Goal: Use online tool/utility: Utilize a website feature to perform a specific function

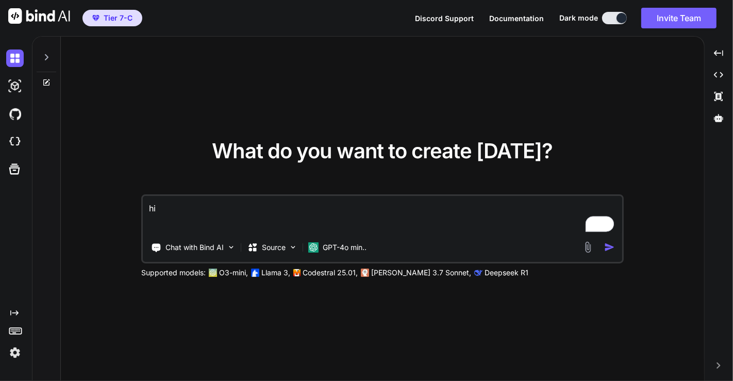
click at [20, 353] on img at bounding box center [15, 353] width 18 height 18
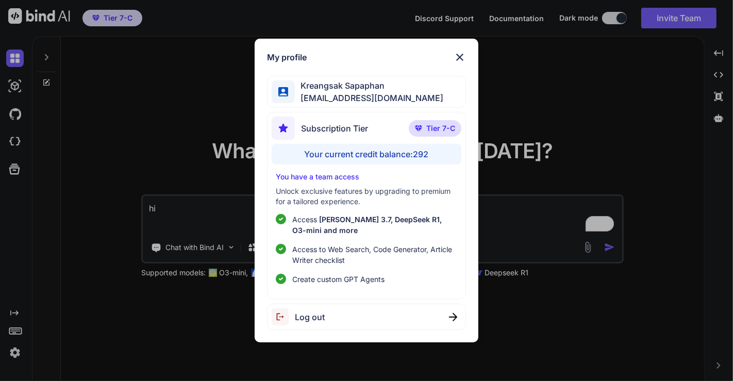
click at [178, 92] on div "My profile [PERSON_NAME] [EMAIL_ADDRESS][DOMAIN_NAME] Subscription Tier Tier 7-…" at bounding box center [366, 190] width 733 height 381
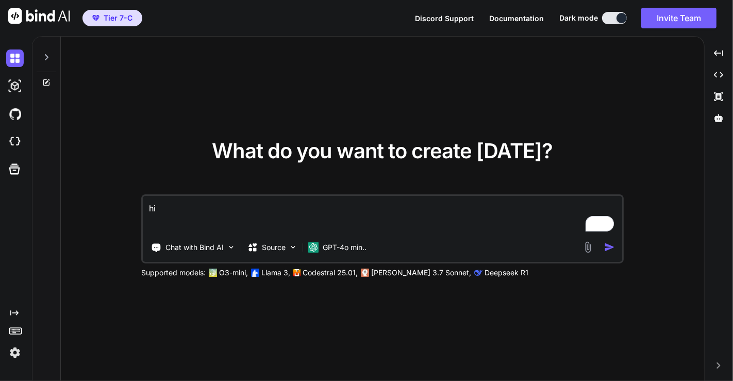
click at [13, 352] on img at bounding box center [15, 353] width 18 height 18
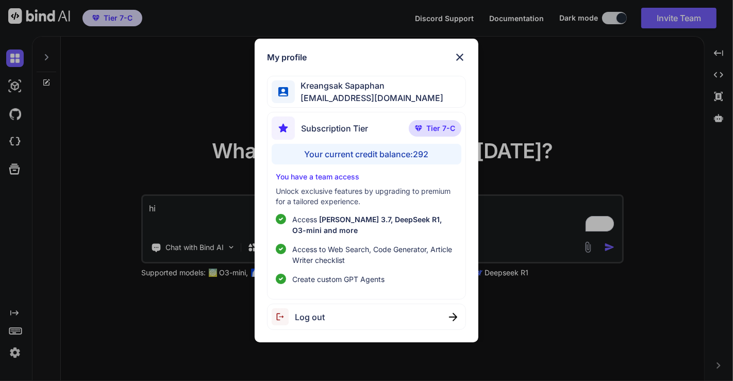
click at [123, 176] on div "My profile [PERSON_NAME] [EMAIL_ADDRESS][DOMAIN_NAME] Subscription Tier Tier 7-…" at bounding box center [366, 190] width 733 height 381
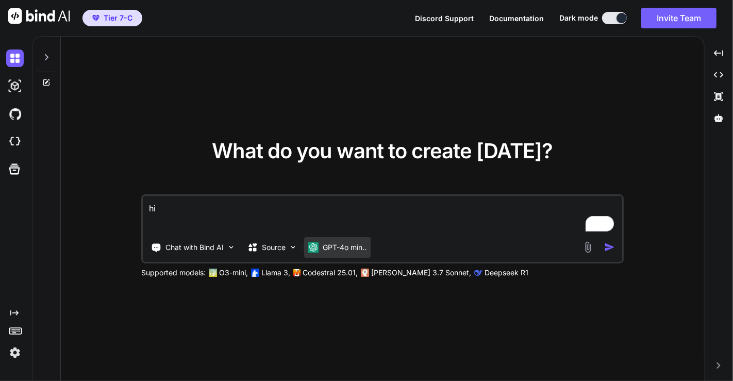
click at [336, 243] on p "GPT-4o min.." at bounding box center [345, 247] width 44 height 10
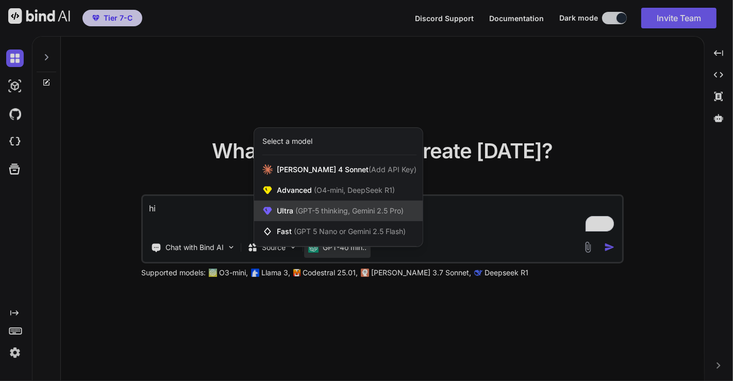
click at [300, 212] on span "(GPT-5 thinking, Gemini 2.5 Pro)" at bounding box center [348, 210] width 110 height 9
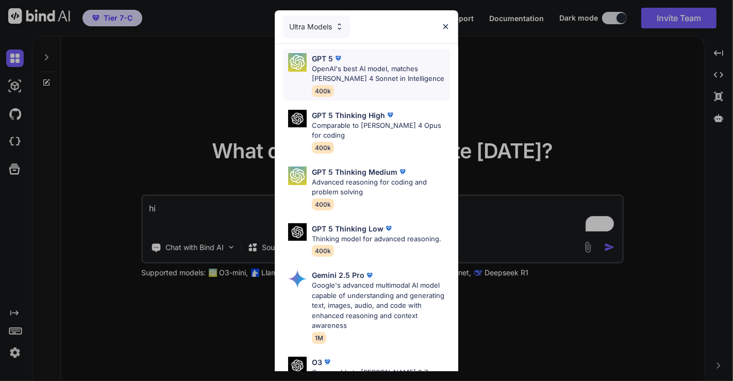
click at [368, 64] on p "OpenAI's best AI model, matches [PERSON_NAME] 4 Sonnet in Intelligence" at bounding box center [381, 74] width 138 height 20
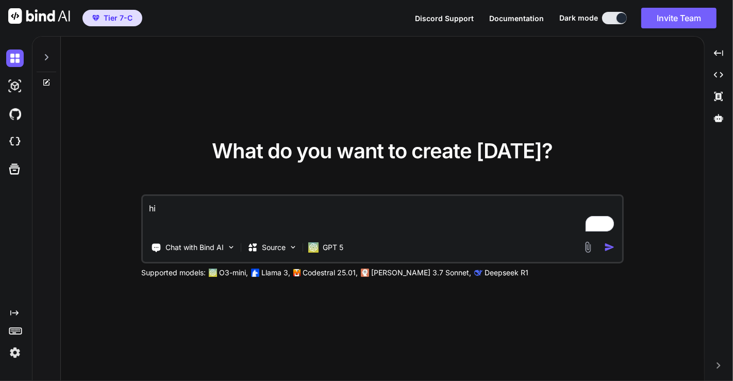
click at [277, 196] on textarea "hi" at bounding box center [382, 215] width 479 height 38
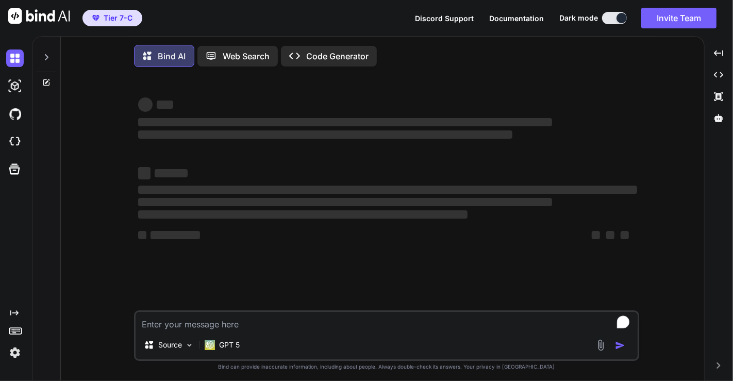
type textarea "x"
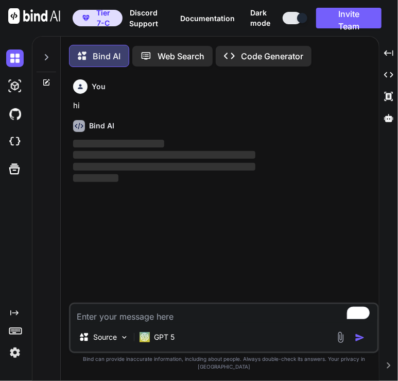
scroll to position [4, 0]
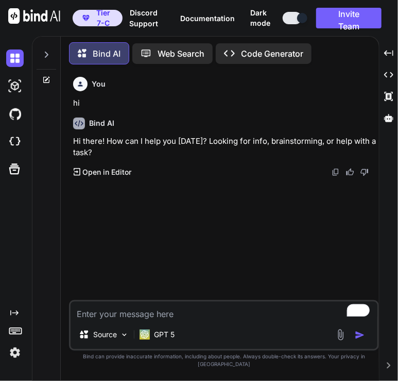
click at [16, 355] on img at bounding box center [15, 353] width 18 height 18
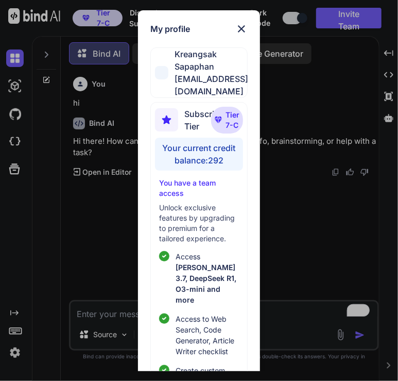
click at [104, 203] on div "My profile [PERSON_NAME] [EMAIL_ADDRESS][DOMAIN_NAME] Subscription Tier Tier 7-…" at bounding box center [199, 190] width 398 height 381
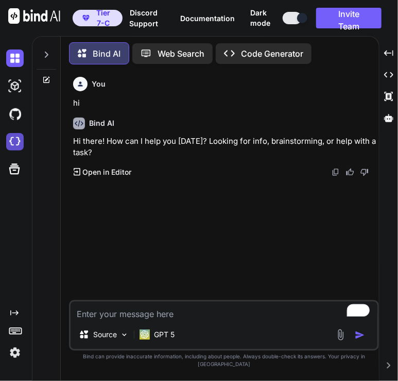
click at [15, 137] on img at bounding box center [15, 142] width 18 height 18
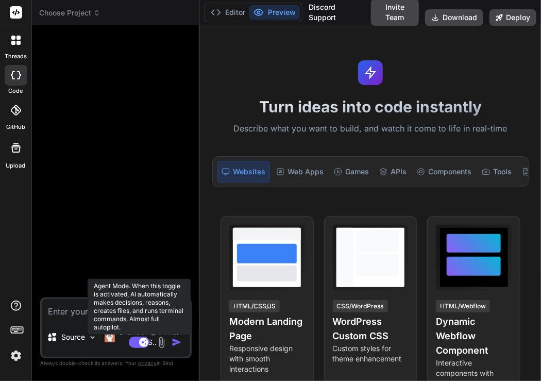
click at [138, 339] on rect at bounding box center [139, 341] width 21 height 11
type textarea "x"
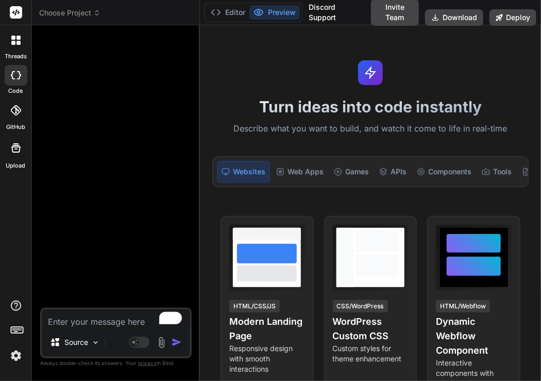
click at [73, 322] on textarea "To enrich screen reader interactions, please activate Accessibility in Grammarl…" at bounding box center [116, 318] width 148 height 19
type textarea "h"
type textarea "x"
type textarea "hi"
type textarea "x"
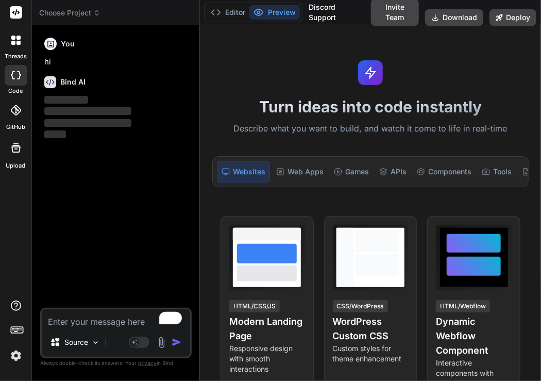
click at [16, 353] on img at bounding box center [16, 356] width 18 height 18
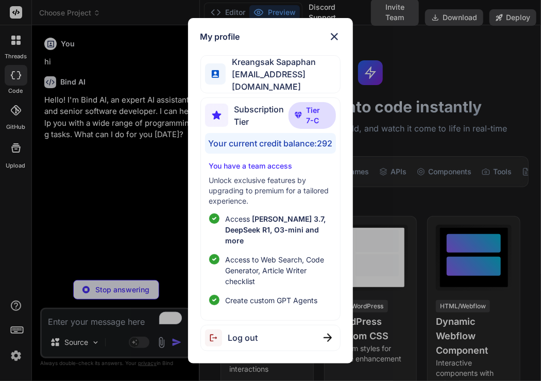
type textarea "x"
click at [148, 198] on div "My profile [PERSON_NAME] [EMAIL_ADDRESS][DOMAIN_NAME] Subscription Tier Tier 7-…" at bounding box center [270, 190] width 541 height 381
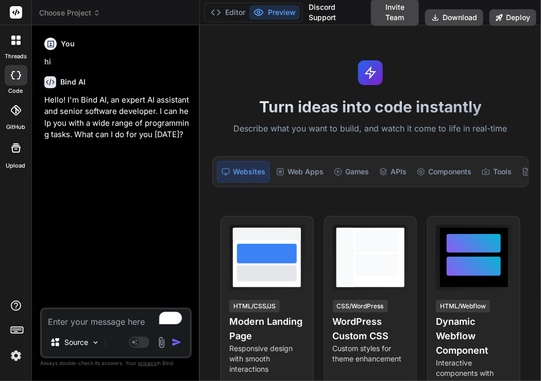
click at [12, 355] on img at bounding box center [16, 356] width 18 height 18
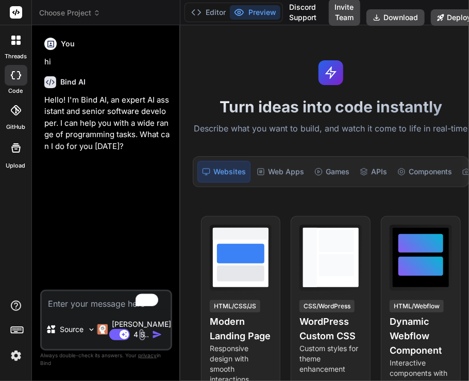
type textarea "x"
